Goal: Task Accomplishment & Management: Manage account settings

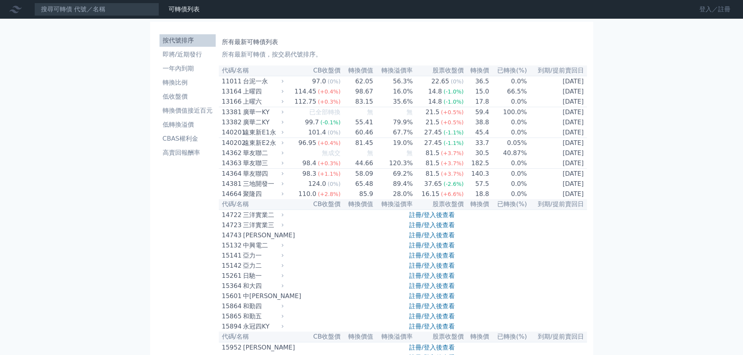
click at [706, 9] on link "登入／註冊" at bounding box center [715, 9] width 44 height 12
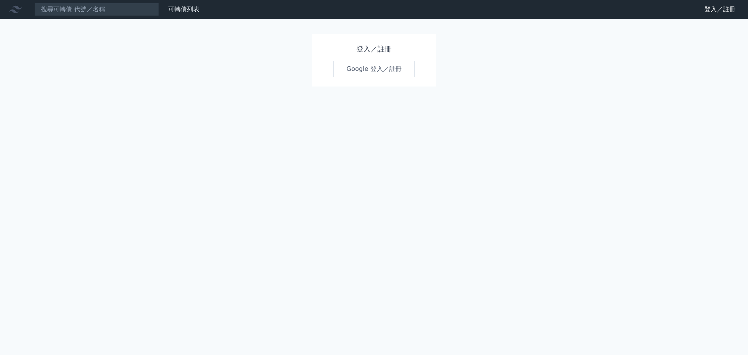
click at [386, 69] on link "Google 登入／註冊" at bounding box center [374, 69] width 81 height 16
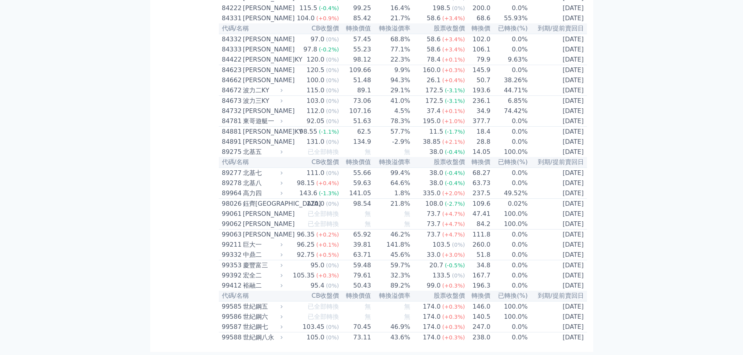
scroll to position [4244, 0]
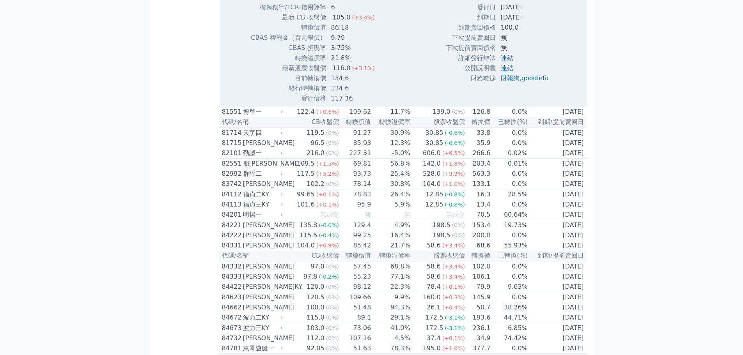
scroll to position [4166, 0]
